Goal: Task Accomplishment & Management: Use online tool/utility

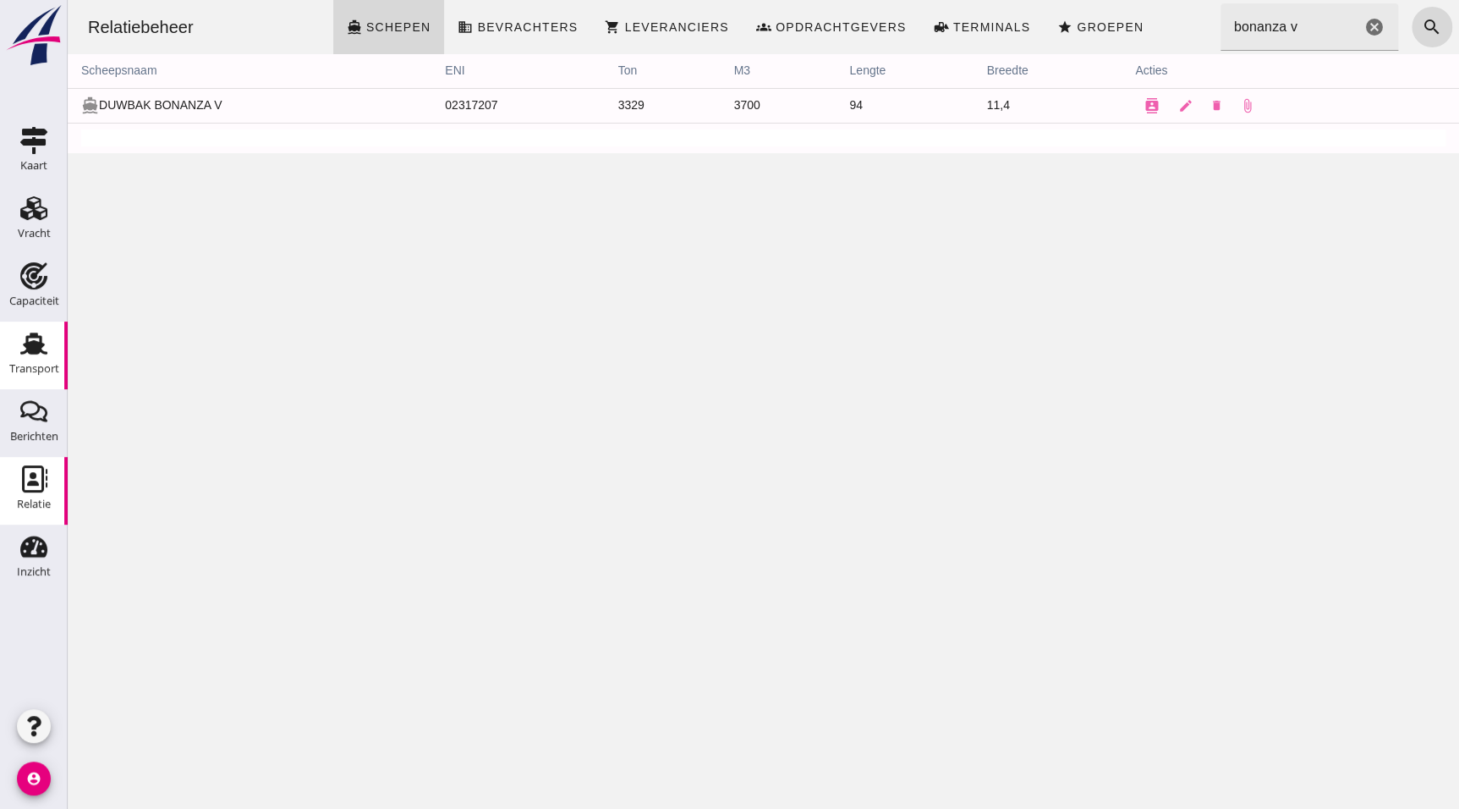
click at [28, 344] on use at bounding box center [33, 343] width 27 height 22
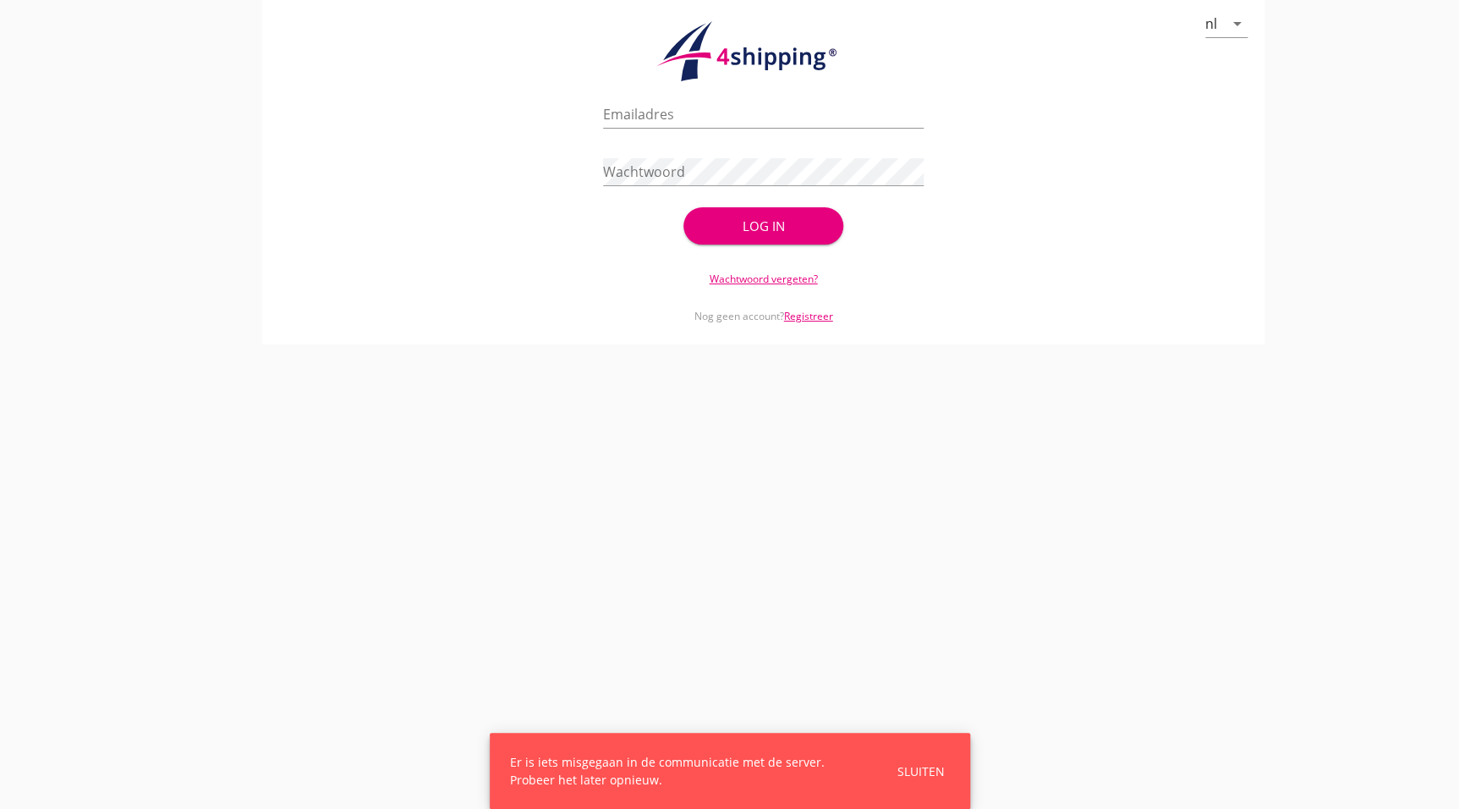
type input "[EMAIL_ADDRESS][DOMAIN_NAME]"
click at [811, 214] on button "Log in" at bounding box center [763, 225] width 161 height 37
